Goal: Transaction & Acquisition: Purchase product/service

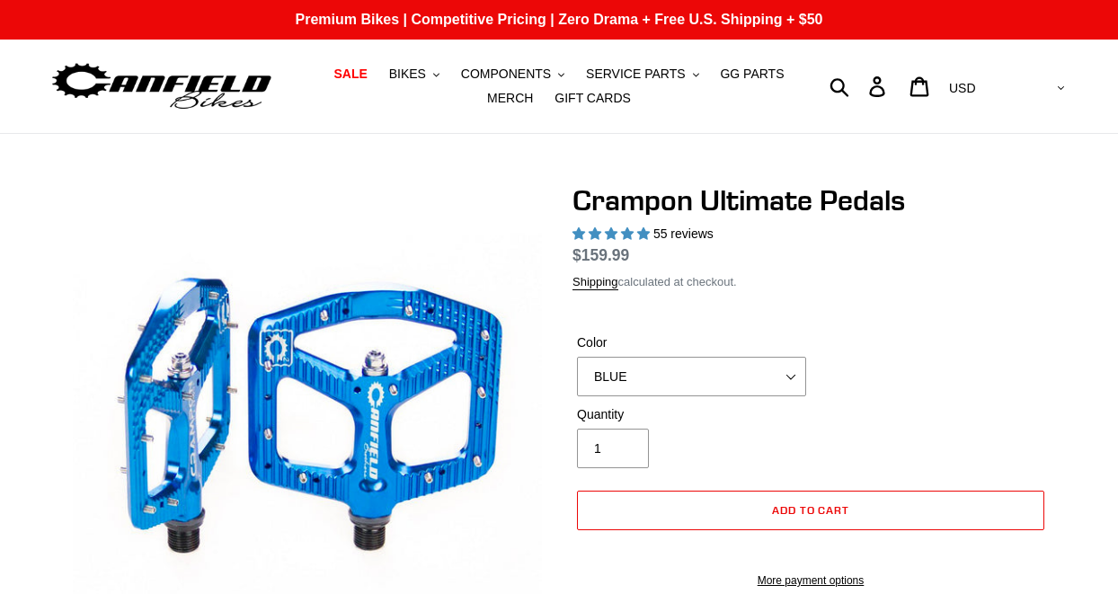
select select "highest-rating"
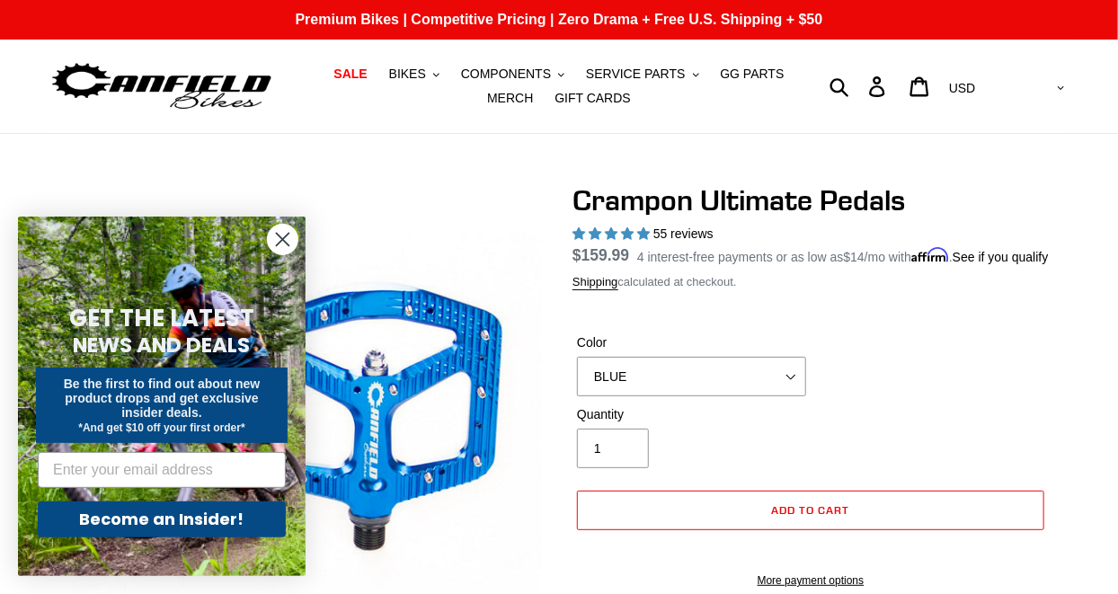
click at [283, 244] on circle "Close dialog" at bounding box center [283, 240] width 30 height 30
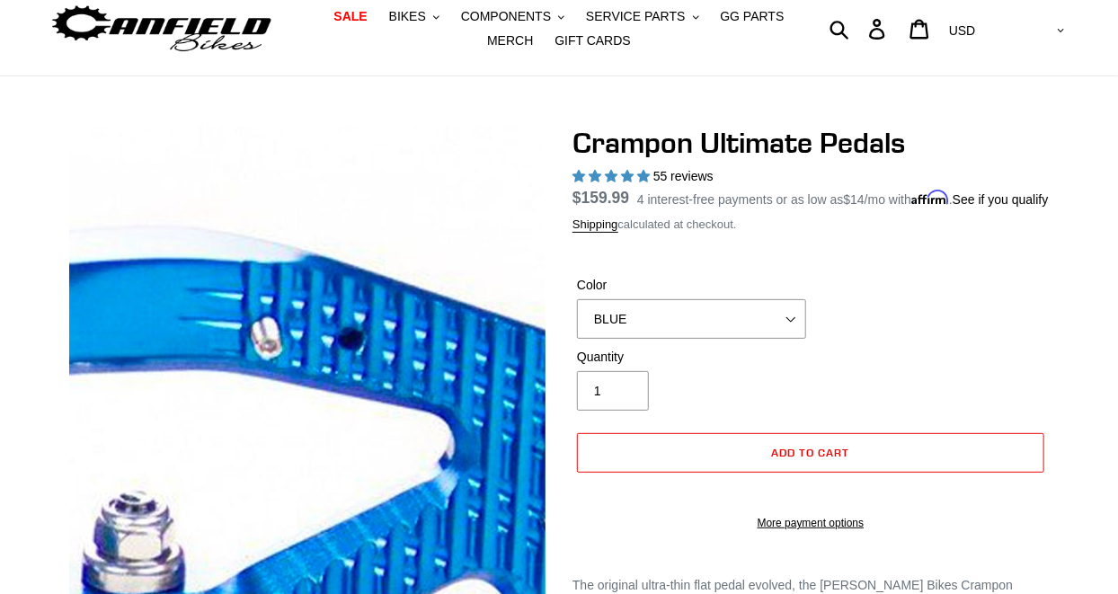
scroll to position [163, 0]
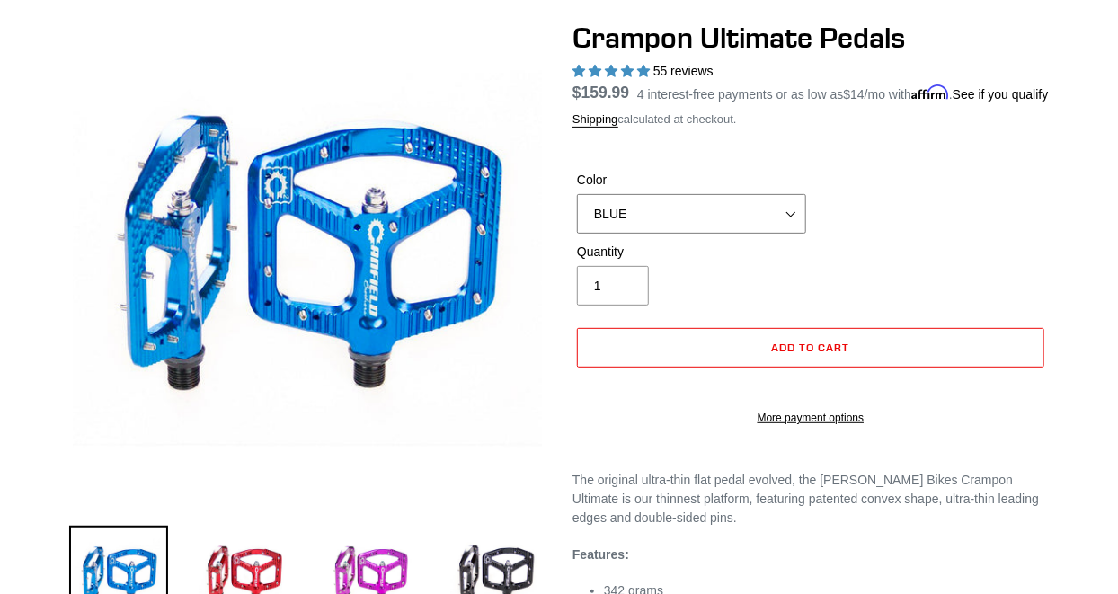
click at [734, 224] on select "BLUE RED PURPLE STEALTH BRONZE GREY [GEOGRAPHIC_DATA] BLACK POLISHED [GEOGRAPHI…" at bounding box center [691, 214] width 229 height 40
select select "ORANGE"
click at [577, 215] on select "BLUE RED PURPLE STEALTH BRONZE GREY [GEOGRAPHIC_DATA] BLACK POLISHED [GEOGRAPHI…" at bounding box center [691, 214] width 229 height 40
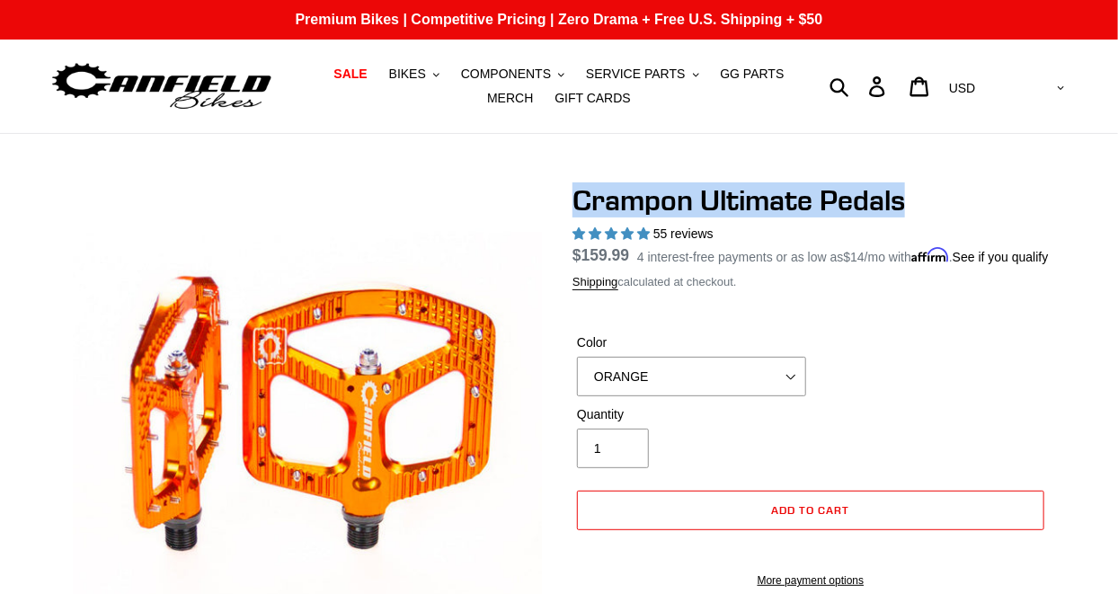
drag, startPoint x: 918, startPoint y: 203, endPoint x: 580, endPoint y: 208, distance: 338.0
click at [580, 208] on h1 "Crampon Ultimate Pedals" at bounding box center [811, 200] width 476 height 34
drag, startPoint x: 580, startPoint y: 208, endPoint x: 621, endPoint y: 206, distance: 41.4
